Goal: Transaction & Acquisition: Purchase product/service

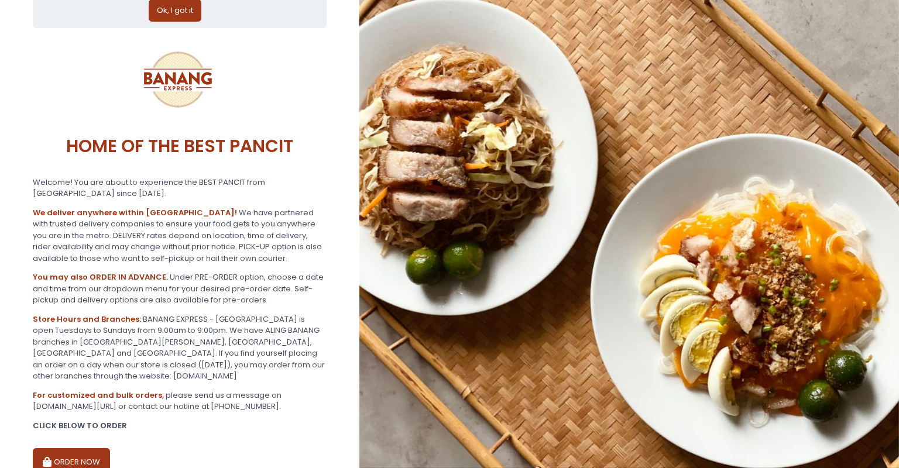
scroll to position [128, 0]
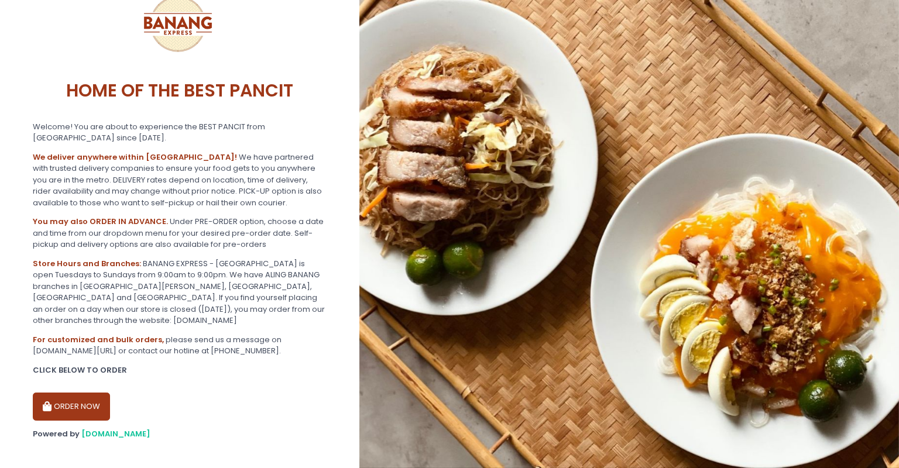
click at [81, 393] on button "ORDER NOW" at bounding box center [71, 407] width 77 height 28
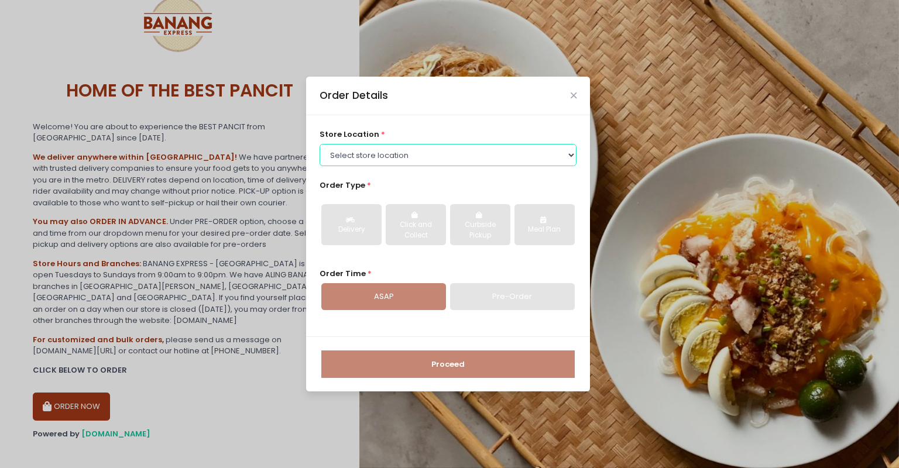
click at [320, 144] on select "Select store location BANANG EXPRESS - [GEOGRAPHIC_DATA], [GEOGRAPHIC_DATA] BAN…" at bounding box center [449, 155] width 258 height 22
select select "62ee0805b0024a001716a291"
click option "BANANG EXPRESS - [GEOGRAPHIC_DATA], [GEOGRAPHIC_DATA]" at bounding box center [0, 0] width 0 height 0
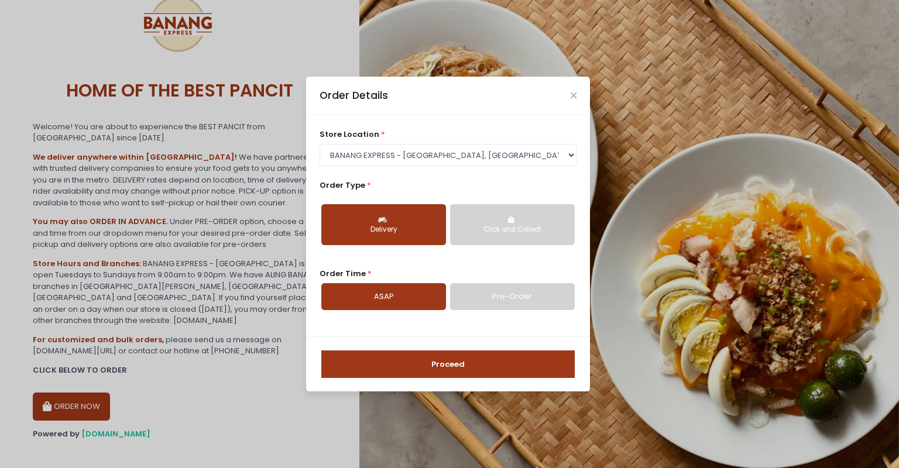
click at [515, 296] on link "Pre-Order" at bounding box center [512, 296] width 125 height 27
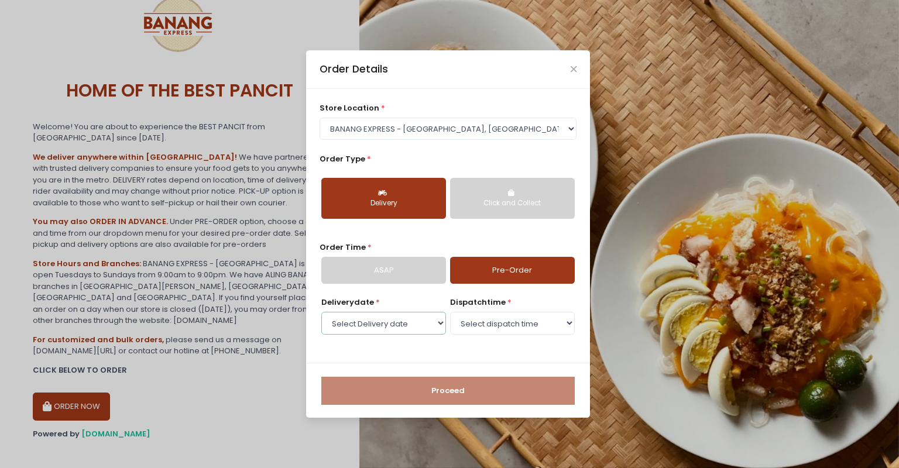
click at [321, 312] on select "Select Delivery date [DATE] [DATE] [DATE] [DATE] [DATE] [DATE] [DATE]" at bounding box center [383, 323] width 125 height 22
select select "[DATE]"
click option "[DATE]" at bounding box center [0, 0] width 0 height 0
click at [450, 312] on select "Select dispatch time 07:00 AM - 07:30 AM 07:30 AM - 08:00 AM 08:00 AM - 08:30 A…" at bounding box center [512, 323] width 125 height 22
select select "14:00"
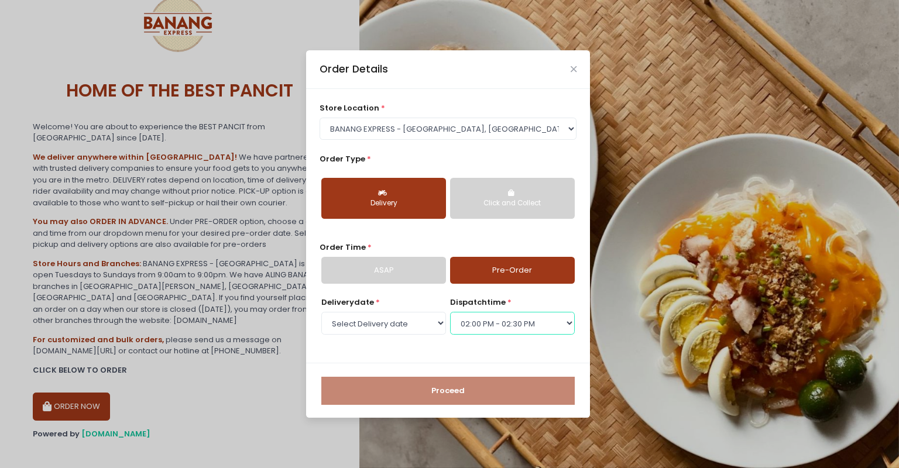
click option "02:00 PM - 02:30 PM" at bounding box center [0, 0] width 0 height 0
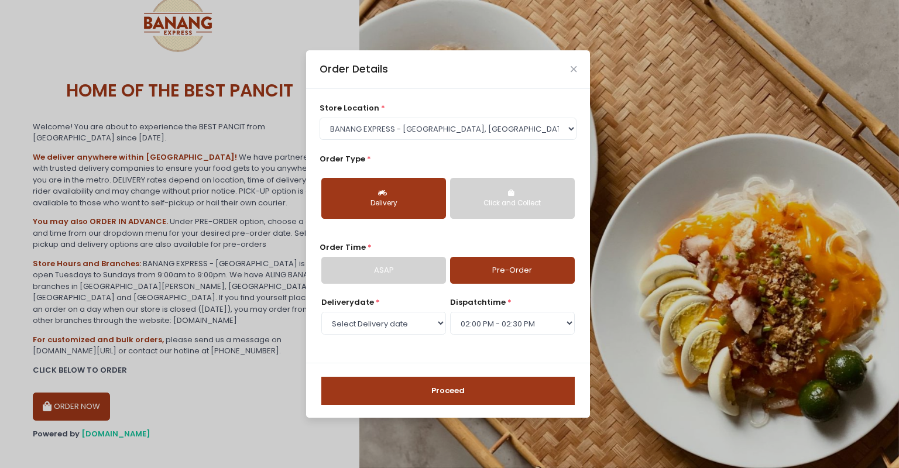
click at [433, 391] on button "Proceed" at bounding box center [448, 391] width 254 height 28
